Goal: Task Accomplishment & Management: Use online tool/utility

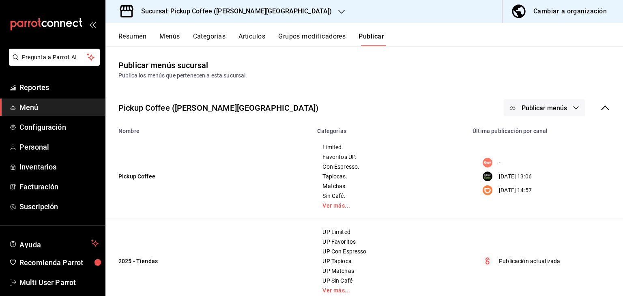
click at [529, 10] on span "button" at bounding box center [519, 11] width 19 height 16
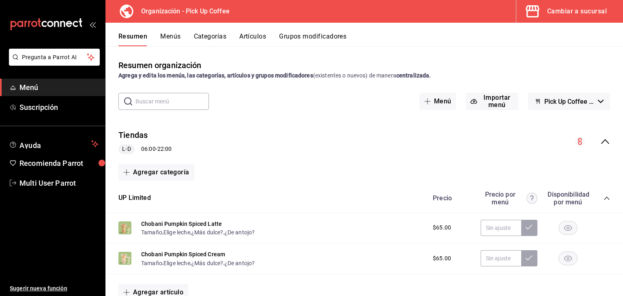
click at [172, 41] on button "Menús" at bounding box center [170, 39] width 20 height 14
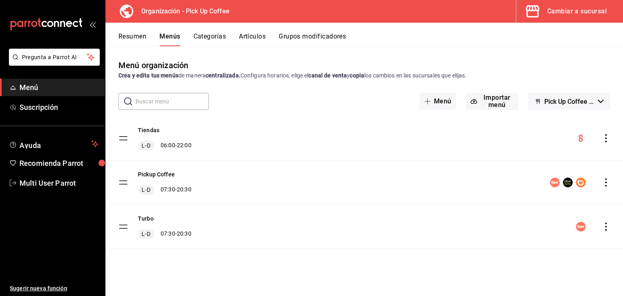
click at [608, 185] on icon "actions" at bounding box center [606, 182] width 8 height 8
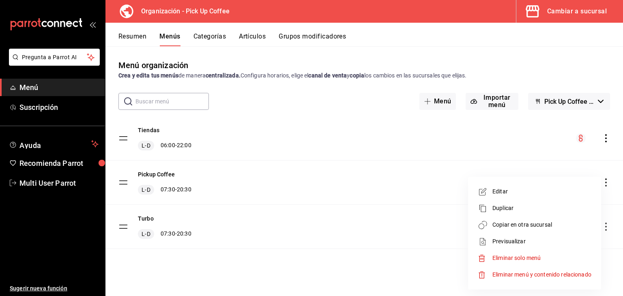
click at [501, 223] on span "Copiar en otra sucursal" at bounding box center [541, 225] width 99 height 9
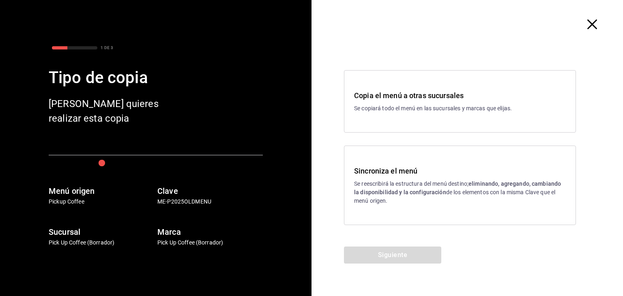
click at [428, 168] on h3 "Sincroniza el menú" at bounding box center [460, 170] width 212 height 11
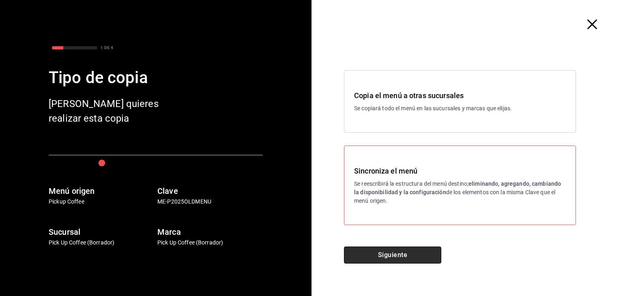
click at [368, 250] on button "Siguiente" at bounding box center [392, 254] width 97 height 17
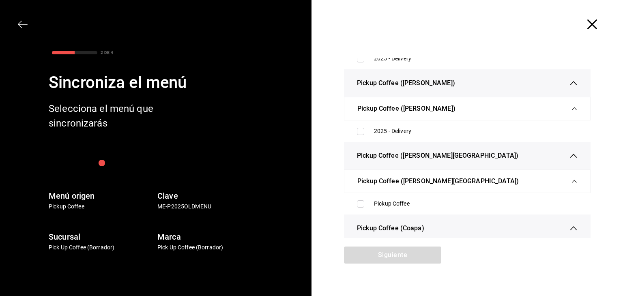
scroll to position [2389, 0]
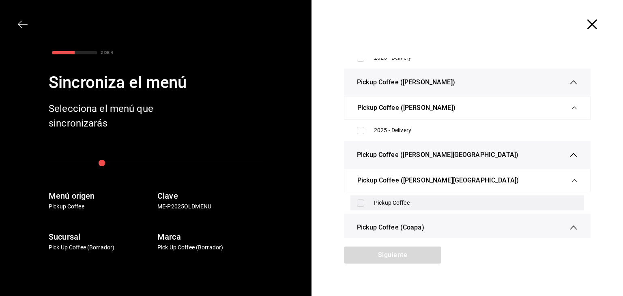
click at [356, 195] on div "Pickup Coffee" at bounding box center [467, 202] width 234 height 15
checkbox input "true"
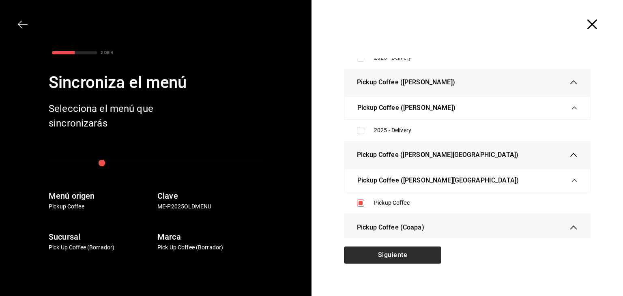
click at [369, 252] on button "Siguiente" at bounding box center [392, 254] width 97 height 17
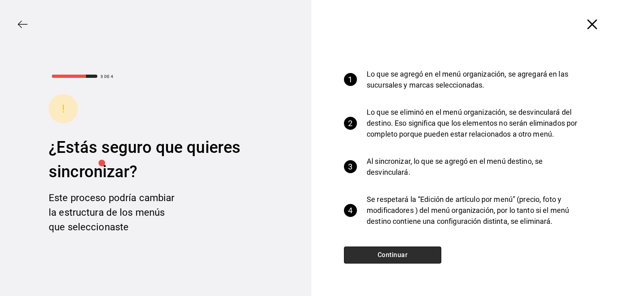
click at [369, 252] on button "Continuar" at bounding box center [392, 254] width 97 height 17
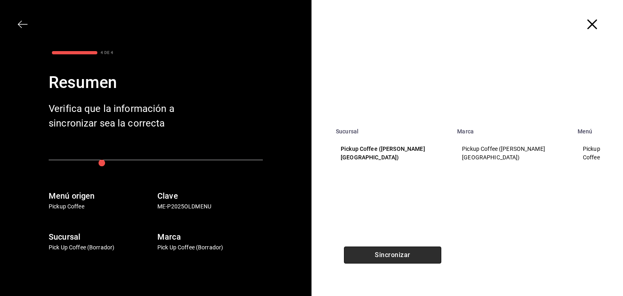
click at [369, 252] on button "Sincronizar" at bounding box center [392, 254] width 97 height 17
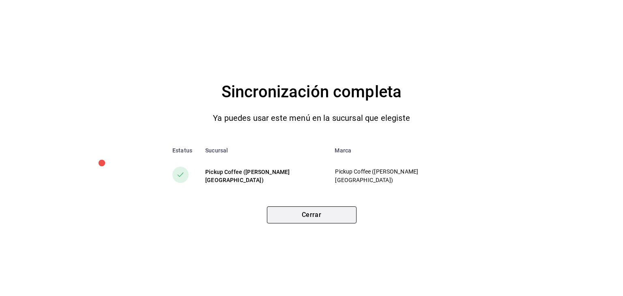
click at [331, 211] on button "Cerrar" at bounding box center [312, 214] width 90 height 17
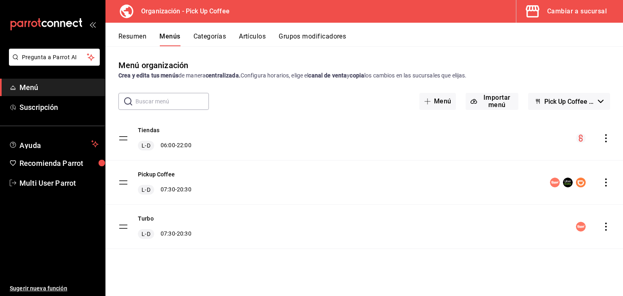
click at [551, 12] on div "Cambiar a sucursal" at bounding box center [577, 11] width 60 height 11
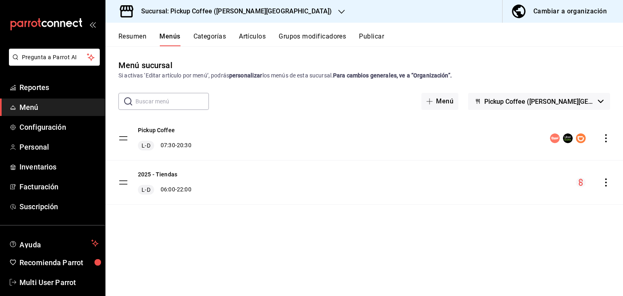
click at [361, 36] on button "Publicar" at bounding box center [371, 39] width 25 height 14
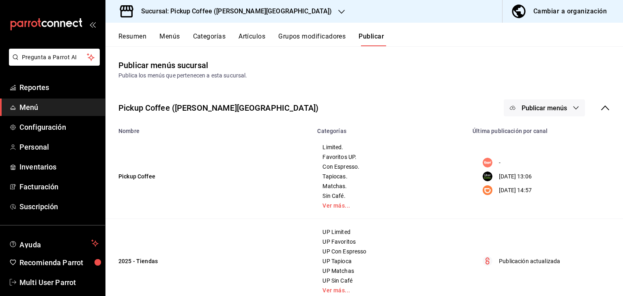
click at [543, 114] on button "Publicar menús" at bounding box center [543, 107] width 81 height 17
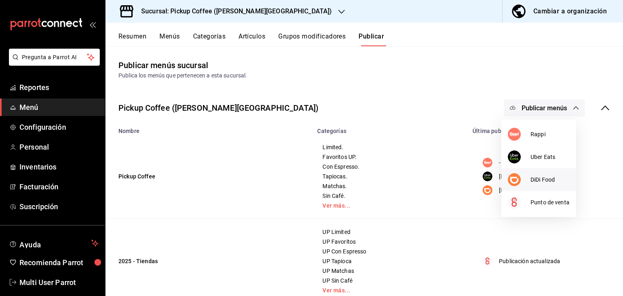
click at [532, 178] on span "DiDi Food" at bounding box center [549, 180] width 39 height 9
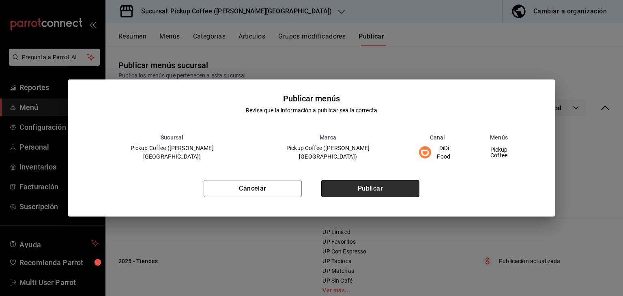
click at [403, 190] on button "Publicar" at bounding box center [370, 188] width 98 height 17
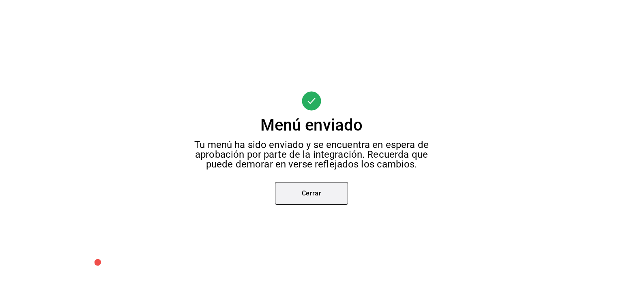
click at [321, 198] on button "Cerrar" at bounding box center [311, 193] width 73 height 23
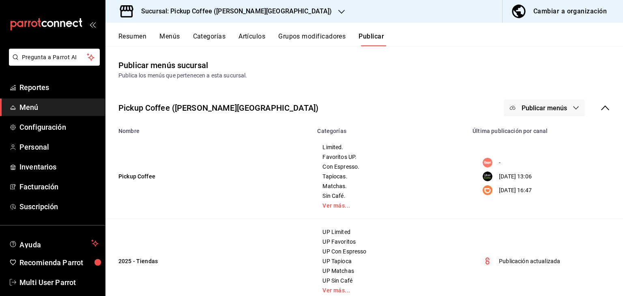
click at [530, 111] on span "Publicar menús" at bounding box center [543, 108] width 45 height 8
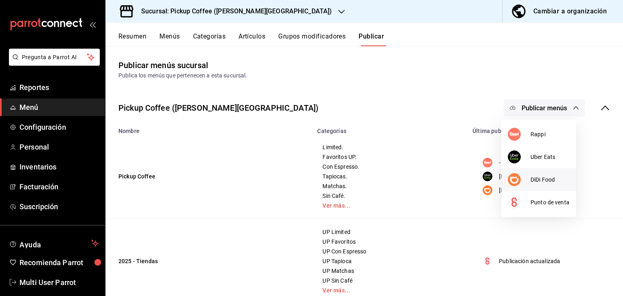
click at [520, 175] on div at bounding box center [519, 179] width 23 height 13
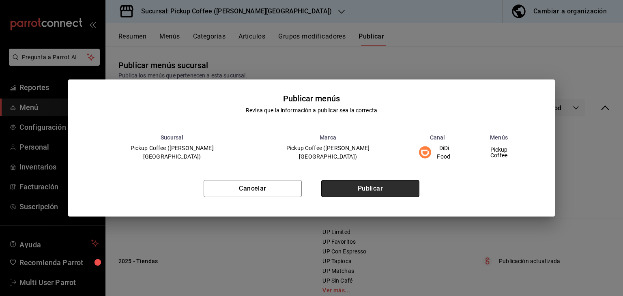
click at [395, 191] on button "Publicar" at bounding box center [370, 188] width 98 height 17
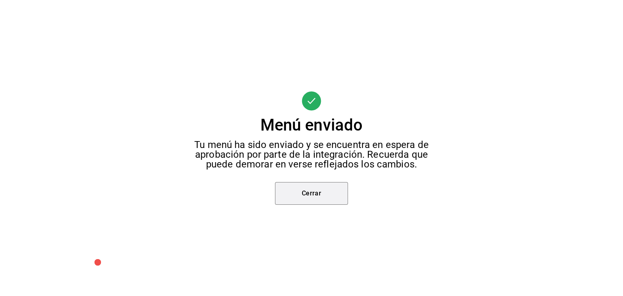
click at [301, 191] on button "Cerrar" at bounding box center [311, 193] width 73 height 23
click at [301, 187] on div "Menú enviado Tu menú ha sido enviado y se encuentra en espera de aprobación por…" at bounding box center [311, 148] width 623 height 296
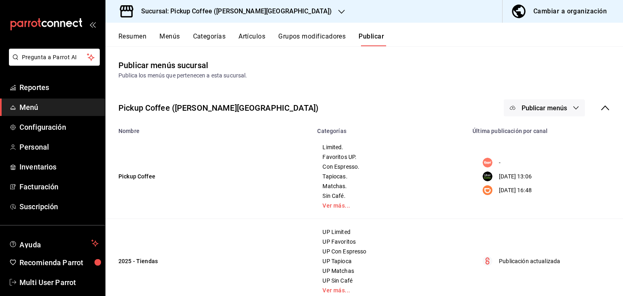
click at [545, 21] on button "Cambiar a organización" at bounding box center [559, 11] width 114 height 23
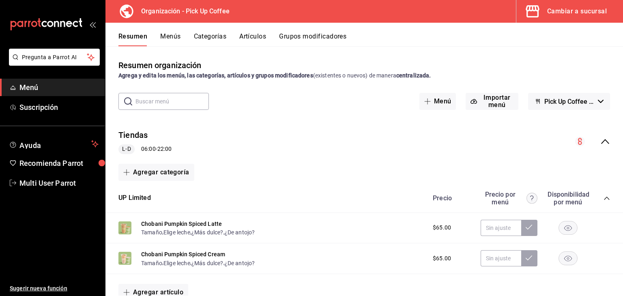
click at [158, 35] on div "Resumen Menús Categorías Artículos Grupos modificadores" at bounding box center [370, 39] width 504 height 14
click at [166, 35] on button "Menús" at bounding box center [170, 39] width 20 height 14
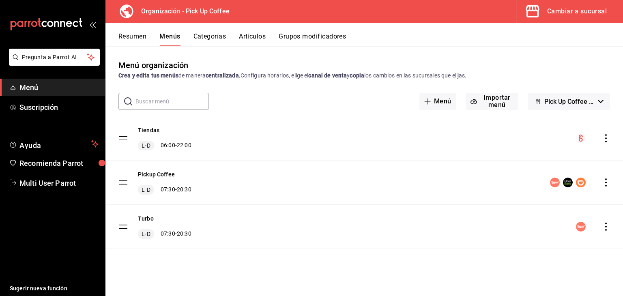
click at [605, 184] on icon "actions" at bounding box center [606, 182] width 8 height 8
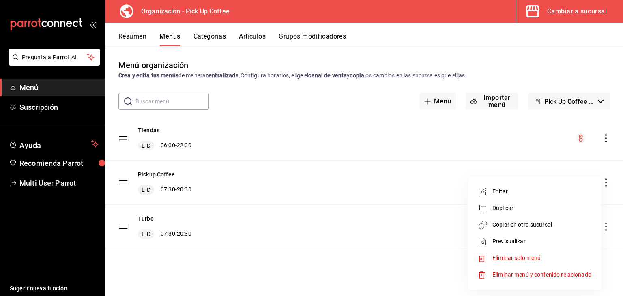
click at [503, 228] on span "Copiar en otra sucursal" at bounding box center [541, 225] width 99 height 9
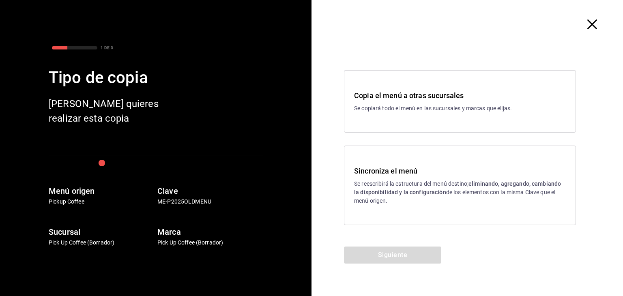
click at [401, 193] on strong "eliminando, agregando, cambiando la disponibilidad y la configuración" at bounding box center [457, 187] width 207 height 15
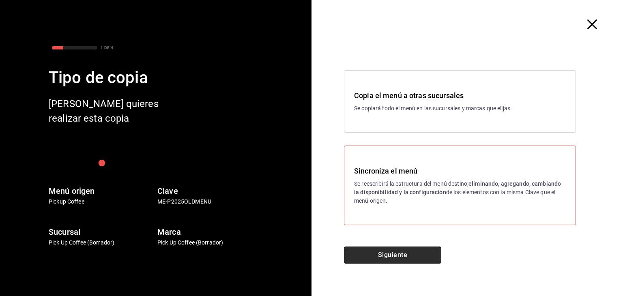
click at [374, 253] on button "Siguiente" at bounding box center [392, 254] width 97 height 17
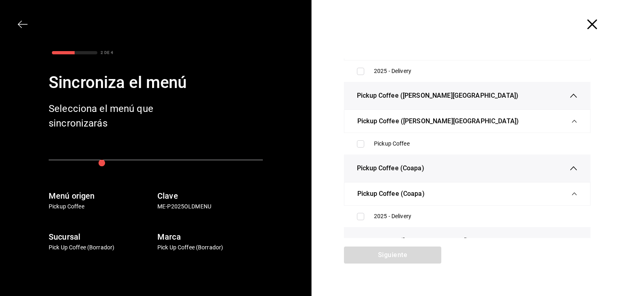
scroll to position [2446, 0]
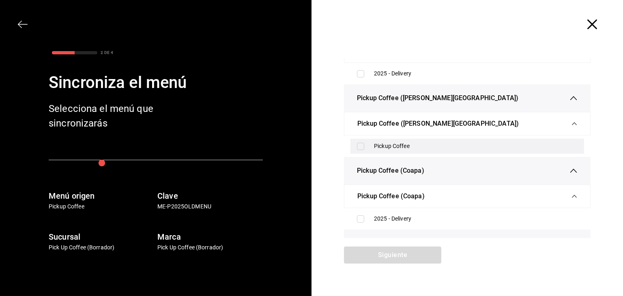
click at [362, 143] on label at bounding box center [362, 146] width 11 height 7
click at [362, 143] on input "checkbox" at bounding box center [360, 146] width 7 height 7
click at [357, 143] on input "checkbox" at bounding box center [360, 146] width 7 height 7
checkbox input "true"
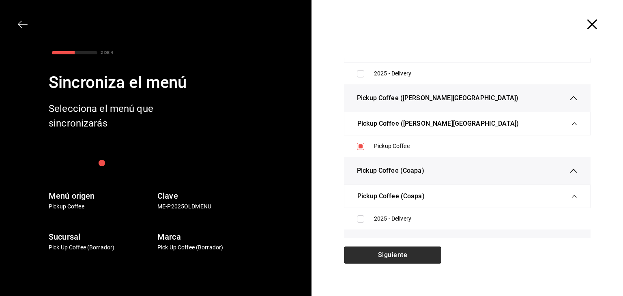
click at [352, 255] on button "Siguiente" at bounding box center [392, 254] width 97 height 17
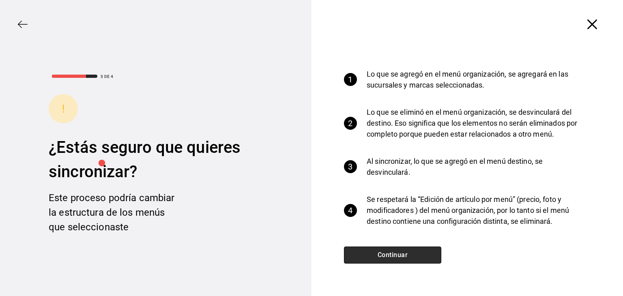
click at [352, 255] on button "Continuar" at bounding box center [392, 254] width 97 height 17
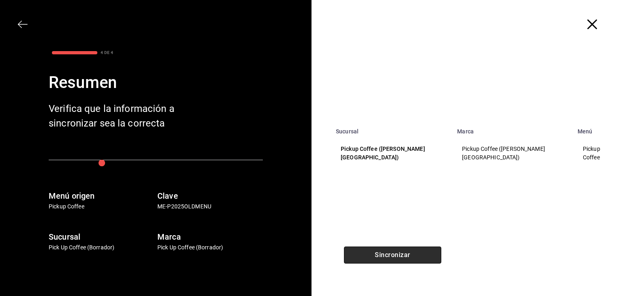
click at [352, 255] on button "Sincronizar" at bounding box center [392, 254] width 97 height 17
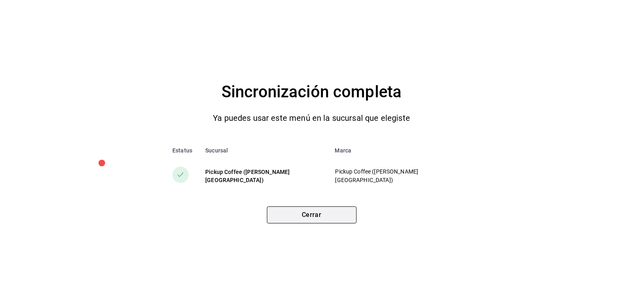
click at [344, 207] on button "Cerrar" at bounding box center [312, 214] width 90 height 17
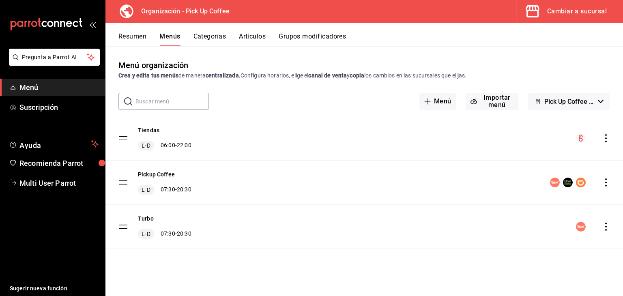
click at [552, 15] on div "Cambiar a sucursal" at bounding box center [577, 11] width 60 height 11
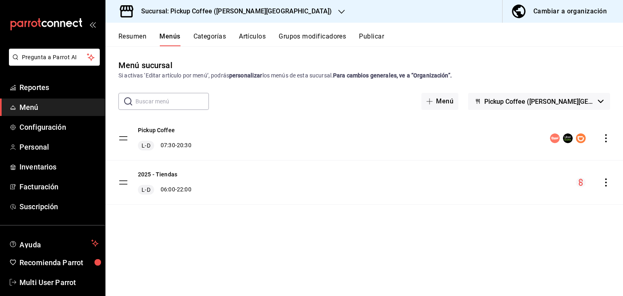
click at [602, 138] on icon "actions" at bounding box center [606, 138] width 8 height 8
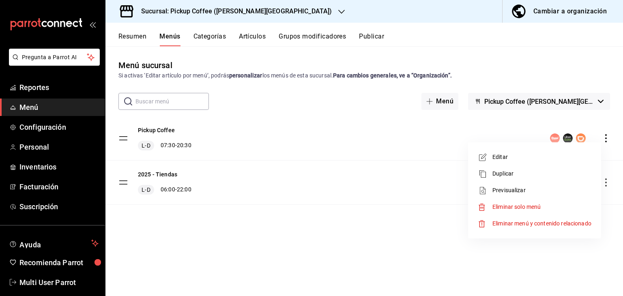
click at [606, 139] on div at bounding box center [311, 148] width 623 height 296
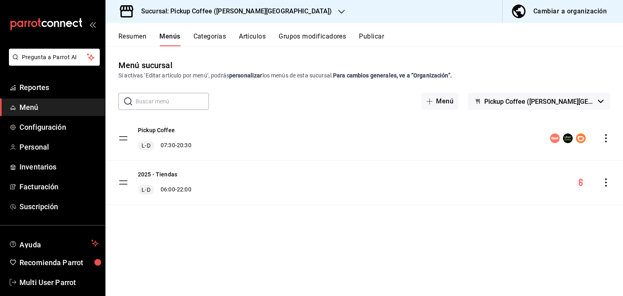
click at [606, 139] on icon "actions" at bounding box center [606, 138] width 8 height 8
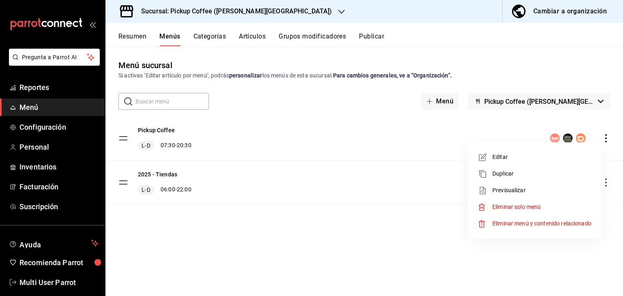
click at [557, 169] on span "Duplicar" at bounding box center [541, 173] width 99 height 9
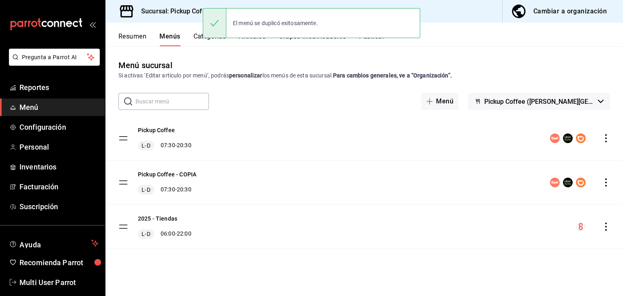
click at [605, 179] on icon "actions" at bounding box center [606, 182] width 2 height 8
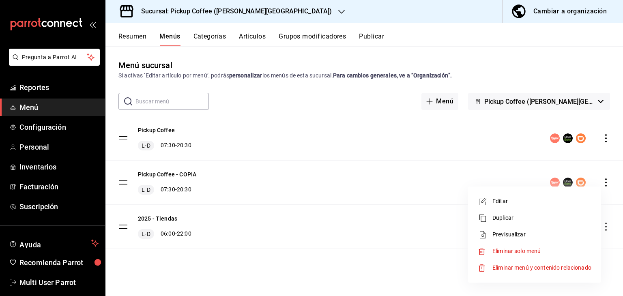
click at [531, 243] on li "Eliminar solo menú" at bounding box center [534, 251] width 126 height 17
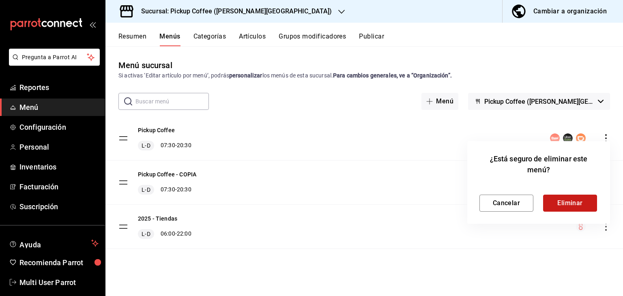
click at [557, 199] on button "Eliminar" at bounding box center [570, 203] width 54 height 17
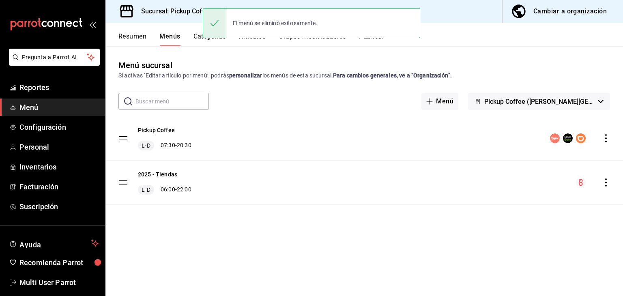
click at [601, 138] on div "menu-maker-table" at bounding box center [580, 138] width 60 height 10
click at [373, 44] on button "Publicar" at bounding box center [371, 39] width 25 height 14
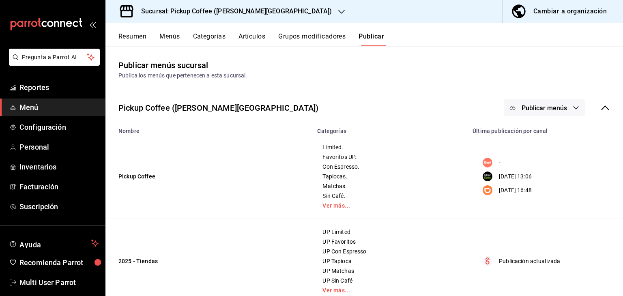
click at [534, 112] on button "Publicar menús" at bounding box center [543, 107] width 81 height 17
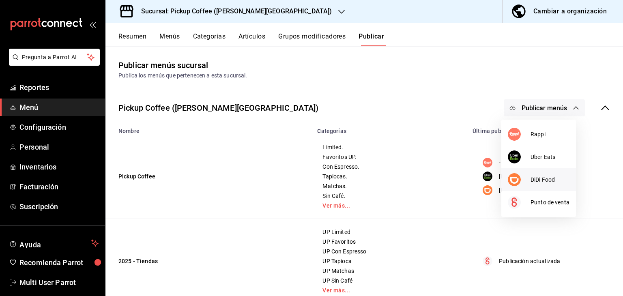
click at [525, 177] on div at bounding box center [519, 179] width 23 height 13
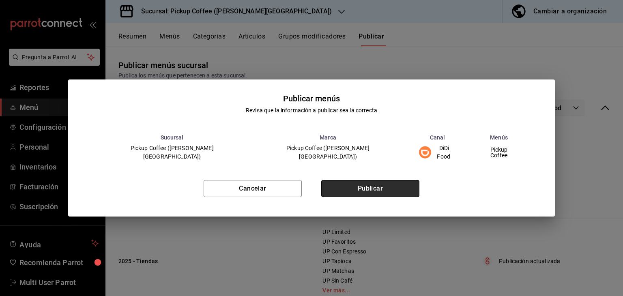
click at [373, 180] on button "Publicar" at bounding box center [370, 188] width 98 height 17
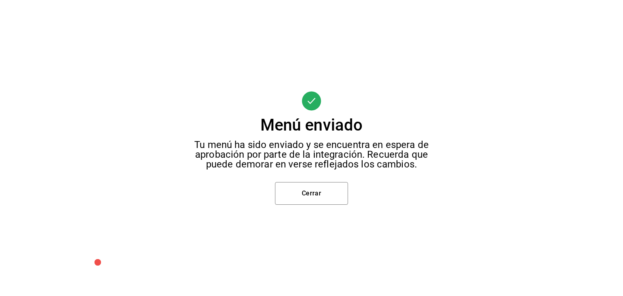
click at [584, 159] on div "Menú enviado Tu menú ha sido enviado y se encuentra en espera de aprobación por…" at bounding box center [311, 148] width 623 height 296
click at [315, 193] on button "Cerrar" at bounding box center [311, 193] width 73 height 23
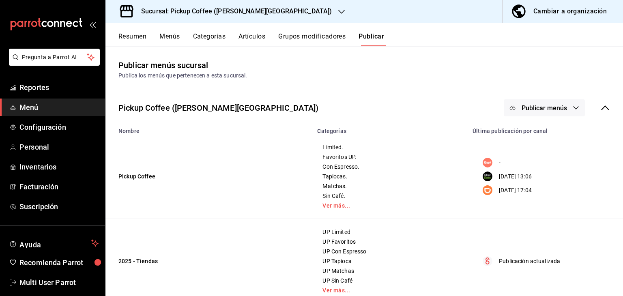
click at [544, 102] on button "Publicar menús" at bounding box center [543, 107] width 81 height 17
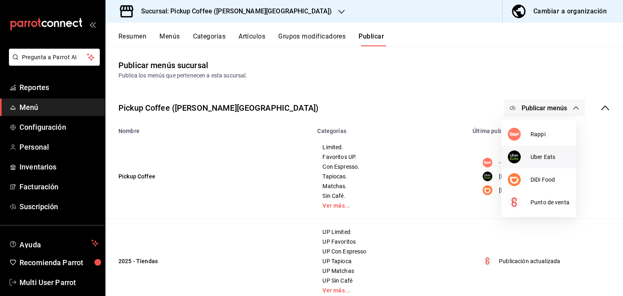
click at [533, 159] on span "Uber Eats" at bounding box center [549, 157] width 39 height 9
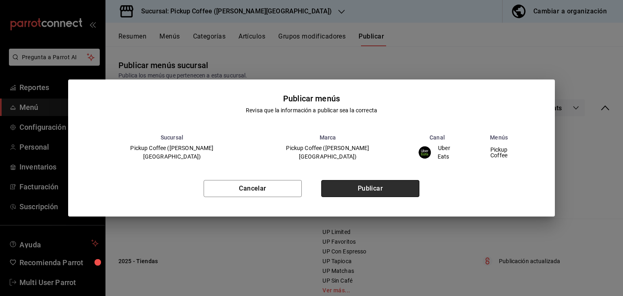
click at [363, 183] on button "Publicar" at bounding box center [370, 188] width 98 height 17
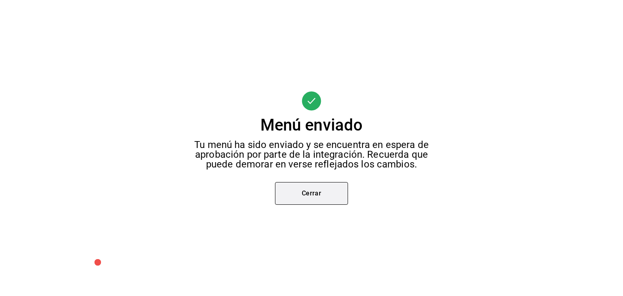
click at [321, 192] on button "Cerrar" at bounding box center [311, 193] width 73 height 23
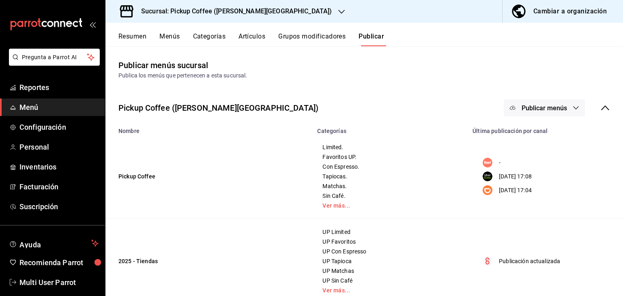
click at [528, 109] on span "Publicar menús" at bounding box center [543, 108] width 45 height 8
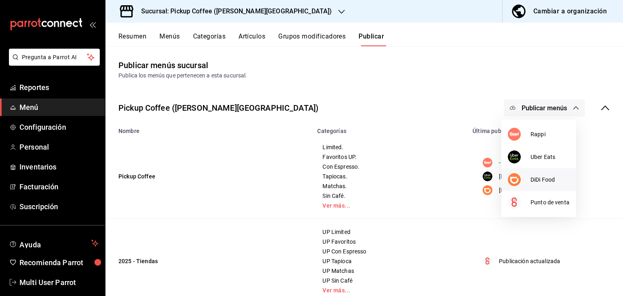
click at [514, 182] on img at bounding box center [514, 179] width 13 height 13
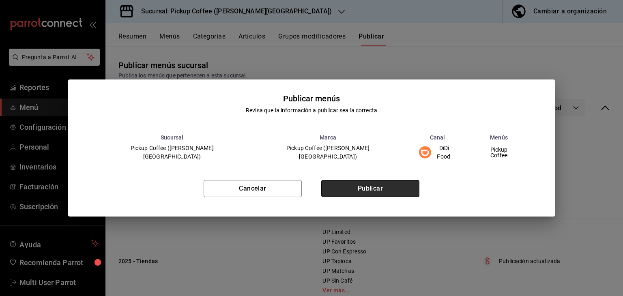
click at [396, 180] on button "Publicar" at bounding box center [370, 188] width 98 height 17
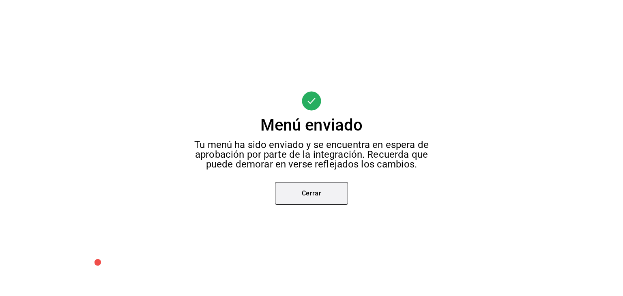
click at [313, 204] on button "Cerrar" at bounding box center [311, 193] width 73 height 23
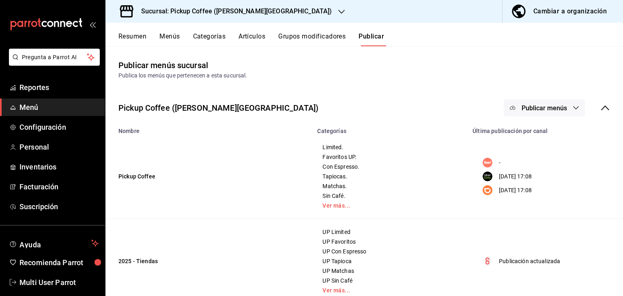
click at [525, 108] on span "Publicar menús" at bounding box center [543, 108] width 45 height 8
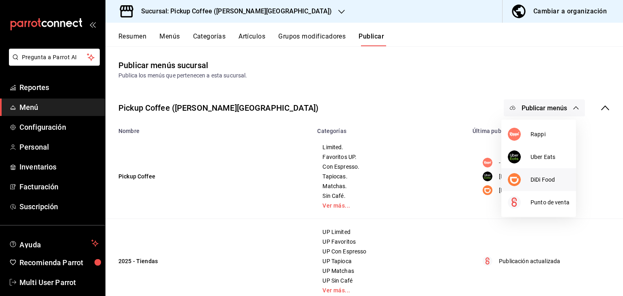
click at [527, 177] on div at bounding box center [519, 179] width 23 height 13
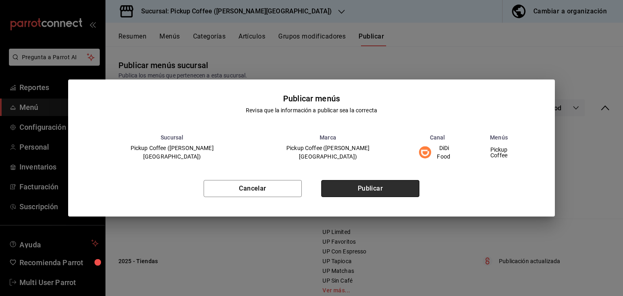
click at [389, 191] on button "Publicar" at bounding box center [370, 188] width 98 height 17
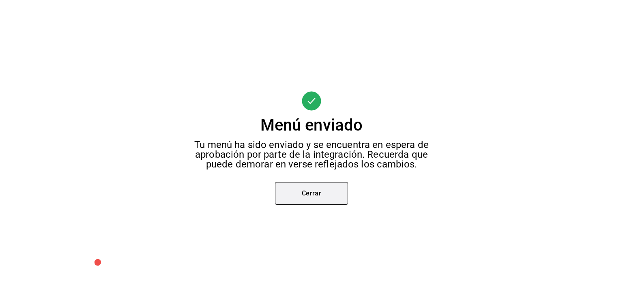
click at [304, 182] on button "Cerrar" at bounding box center [311, 193] width 73 height 23
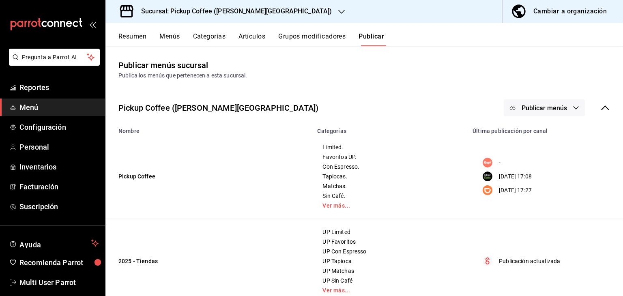
click at [228, 13] on h3 "Sucursal: Pickup Coffee ([PERSON_NAME][GEOGRAPHIC_DATA])" at bounding box center [233, 11] width 197 height 10
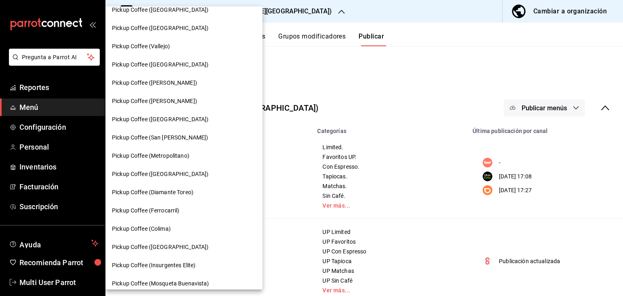
scroll to position [264, 0]
click at [189, 45] on div "Pickup Coffee (Vallejo)" at bounding box center [184, 46] width 144 height 9
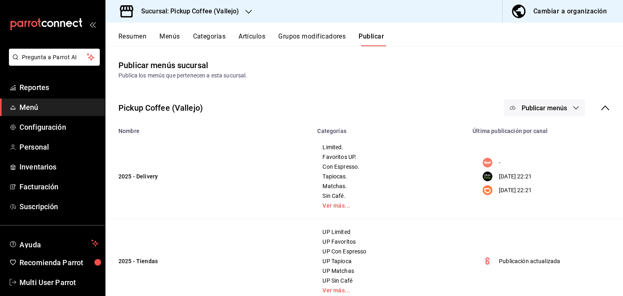
click at [165, 33] on button "Menús" at bounding box center [169, 39] width 20 height 14
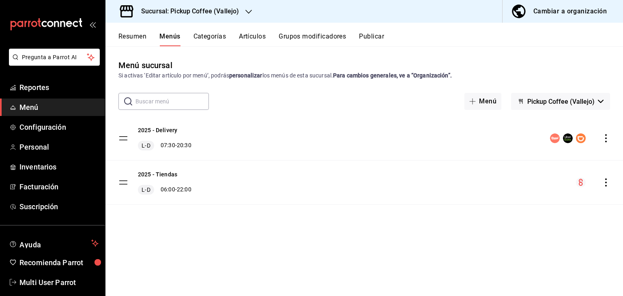
click at [132, 42] on button "Resumen" at bounding box center [132, 39] width 28 height 14
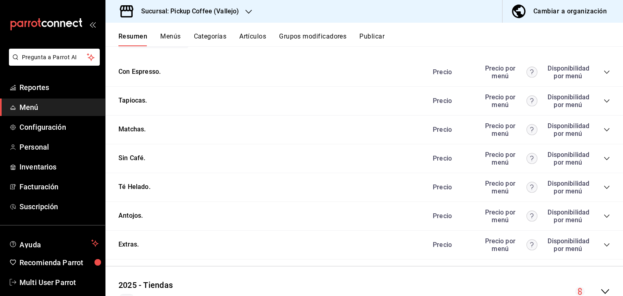
scroll to position [410, 0]
click at [604, 130] on icon "collapse-category-row" at bounding box center [606, 129] width 5 height 3
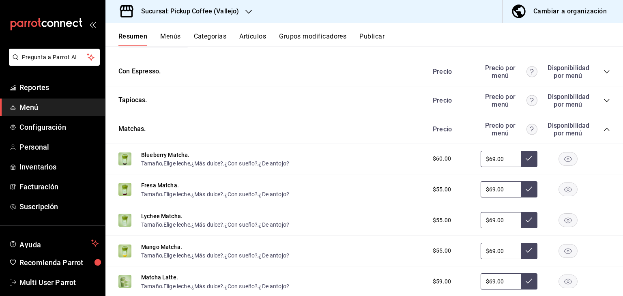
click at [372, 35] on div "Resumen Menús Categorías Artículos Grupos modificadores Publicar" at bounding box center [363, 35] width 517 height 24
click at [372, 35] on button "Publicar" at bounding box center [371, 39] width 25 height 14
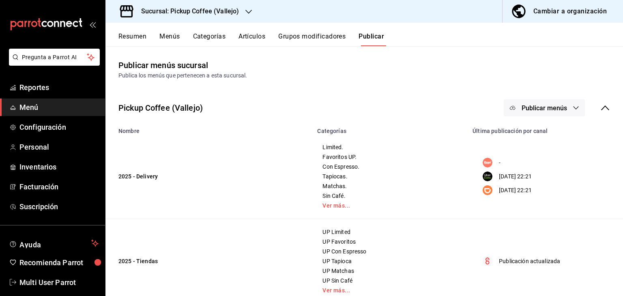
click at [553, 109] on span "Publicar menús" at bounding box center [543, 108] width 45 height 8
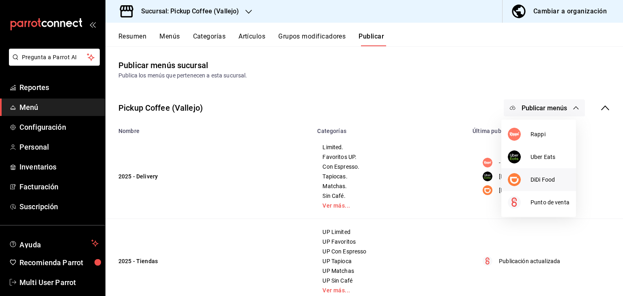
click at [522, 178] on div at bounding box center [519, 179] width 23 height 13
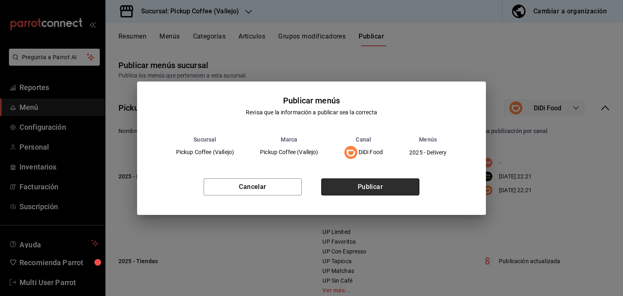
click at [404, 186] on button "Publicar" at bounding box center [370, 186] width 98 height 17
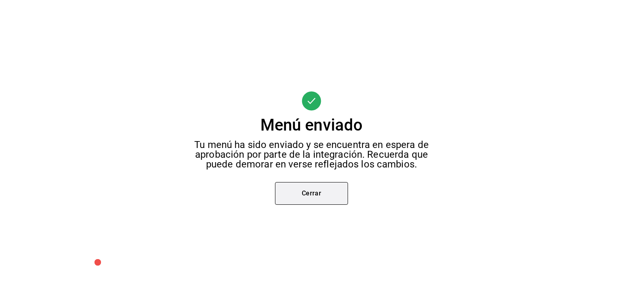
click at [302, 188] on button "Cerrar" at bounding box center [311, 193] width 73 height 23
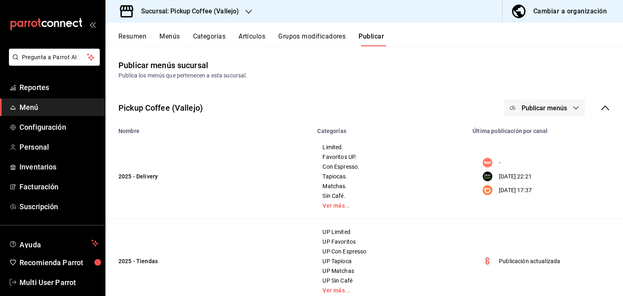
click at [212, 10] on h3 "Sucursal: Pickup Coffee (Vallejo)" at bounding box center [187, 11] width 104 height 10
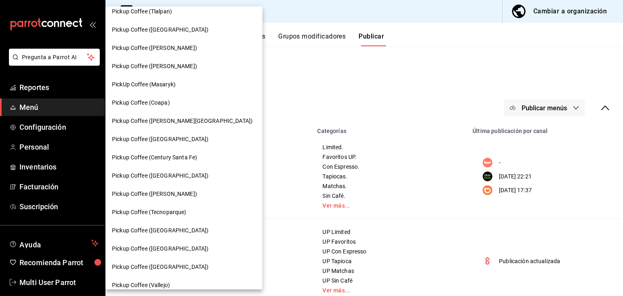
scroll to position [27, 0]
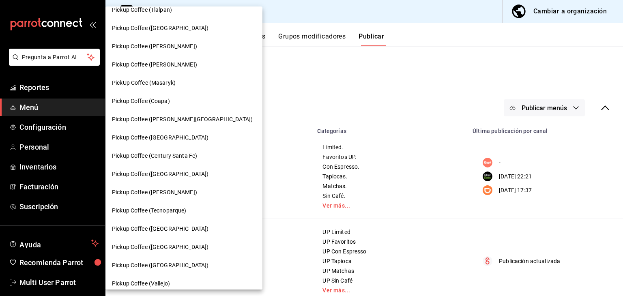
click at [184, 114] on div "Pickup Coffee ([PERSON_NAME][GEOGRAPHIC_DATA])" at bounding box center [183, 119] width 157 height 18
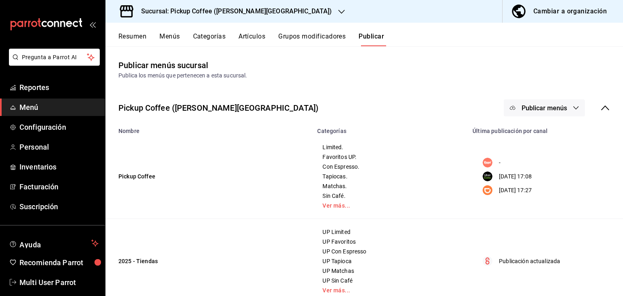
click at [527, 103] on button "Publicar menús" at bounding box center [543, 107] width 81 height 17
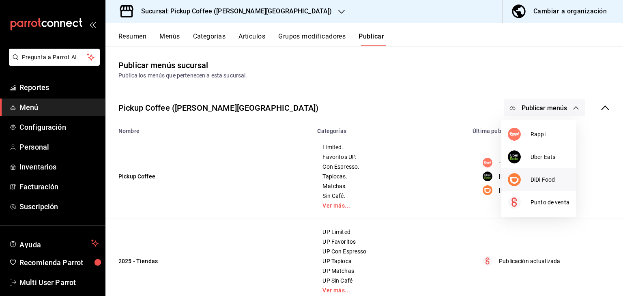
click at [525, 185] on div at bounding box center [519, 179] width 23 height 13
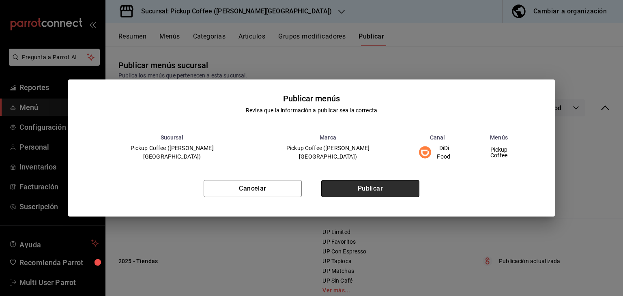
click at [366, 189] on button "Publicar" at bounding box center [370, 188] width 98 height 17
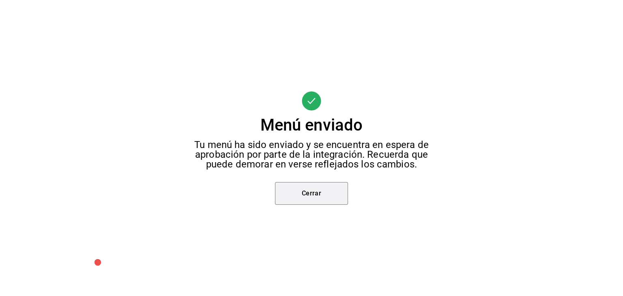
click at [306, 195] on button "Cerrar" at bounding box center [311, 193] width 73 height 23
